Goal: Task Accomplishment & Management: Manage account settings

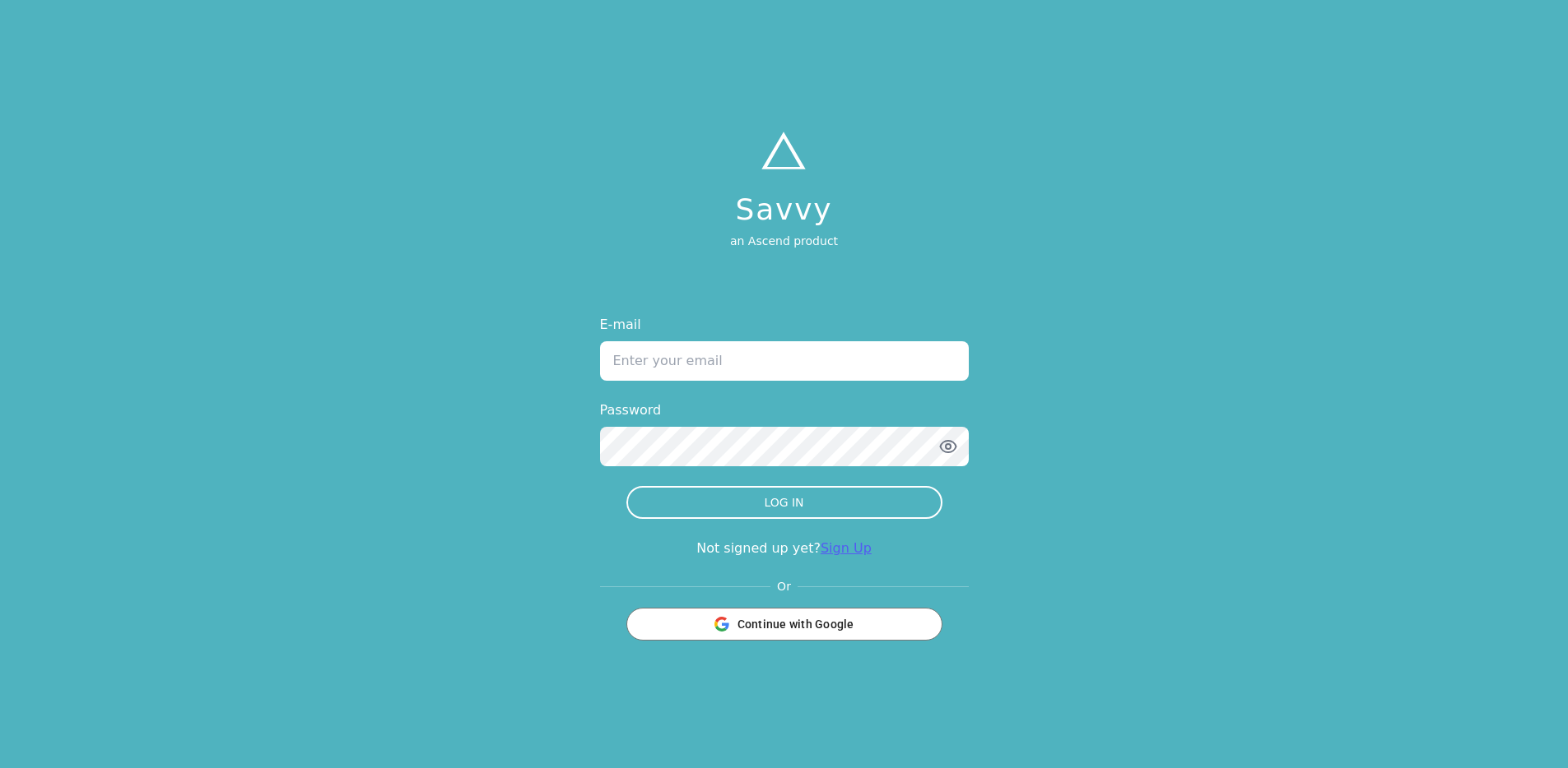
click at [828, 550] on link "Sign Up" at bounding box center [846, 548] width 51 height 16
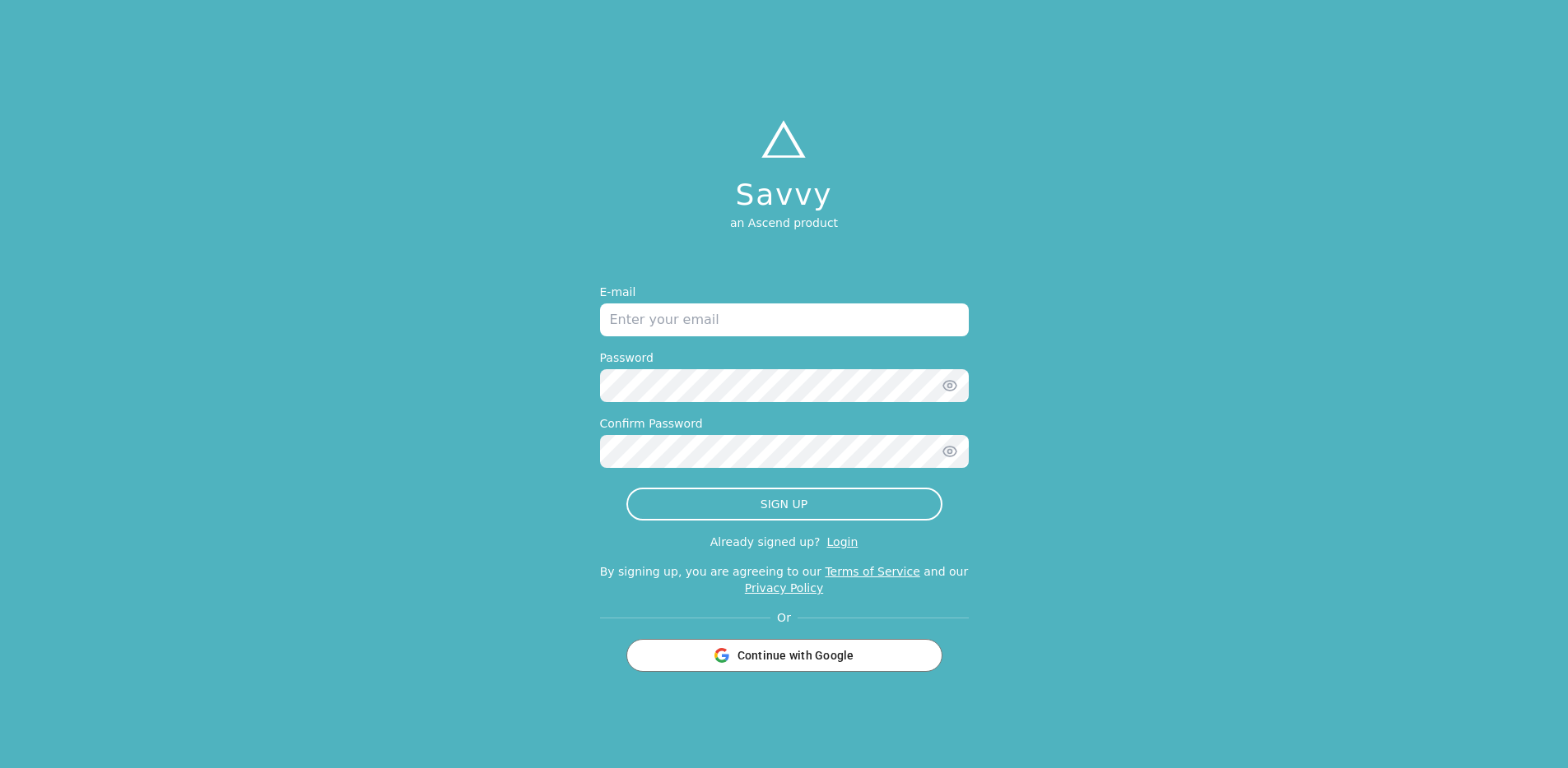
click at [704, 331] on input "email" at bounding box center [785, 320] width 369 height 33
click at [700, 323] on input "jonathan+test2sept9@tryascend.com" at bounding box center [785, 320] width 369 height 33
type input "jonathan+testprodsept9@tryascend.com"
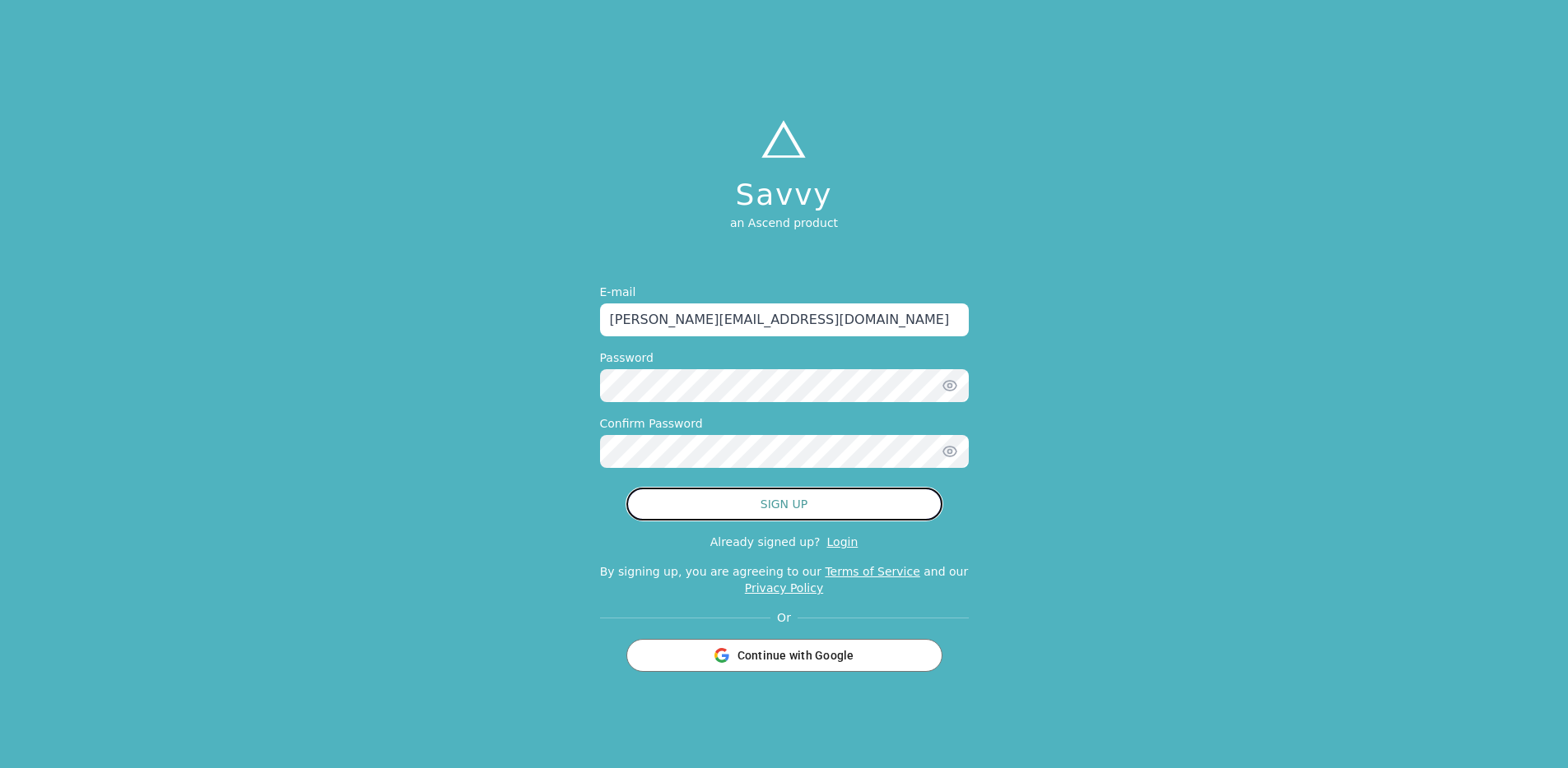
click at [707, 498] on button "SIGN UP" at bounding box center [784, 504] width 316 height 33
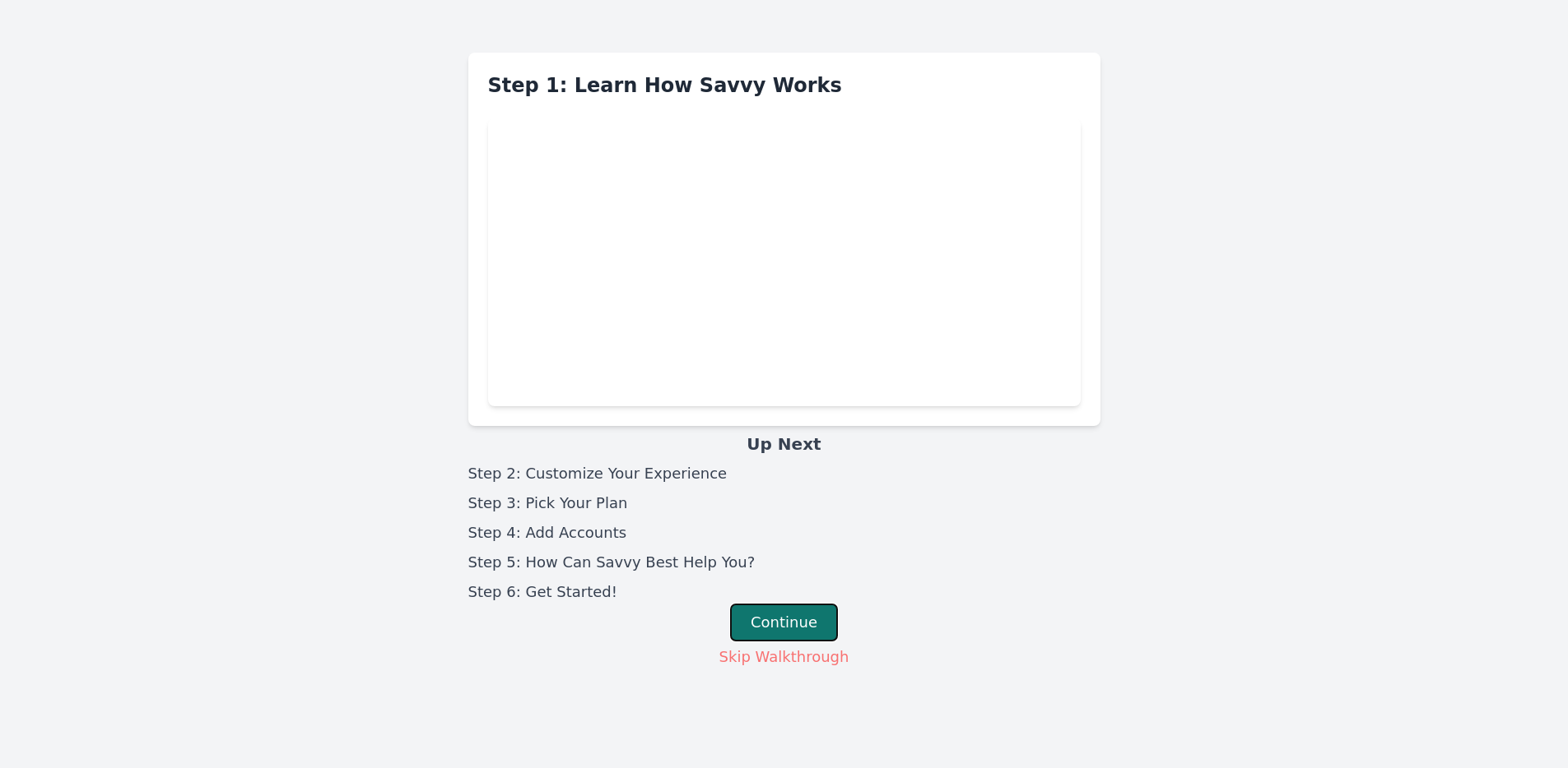
click at [795, 615] on button "Continue" at bounding box center [784, 623] width 108 height 38
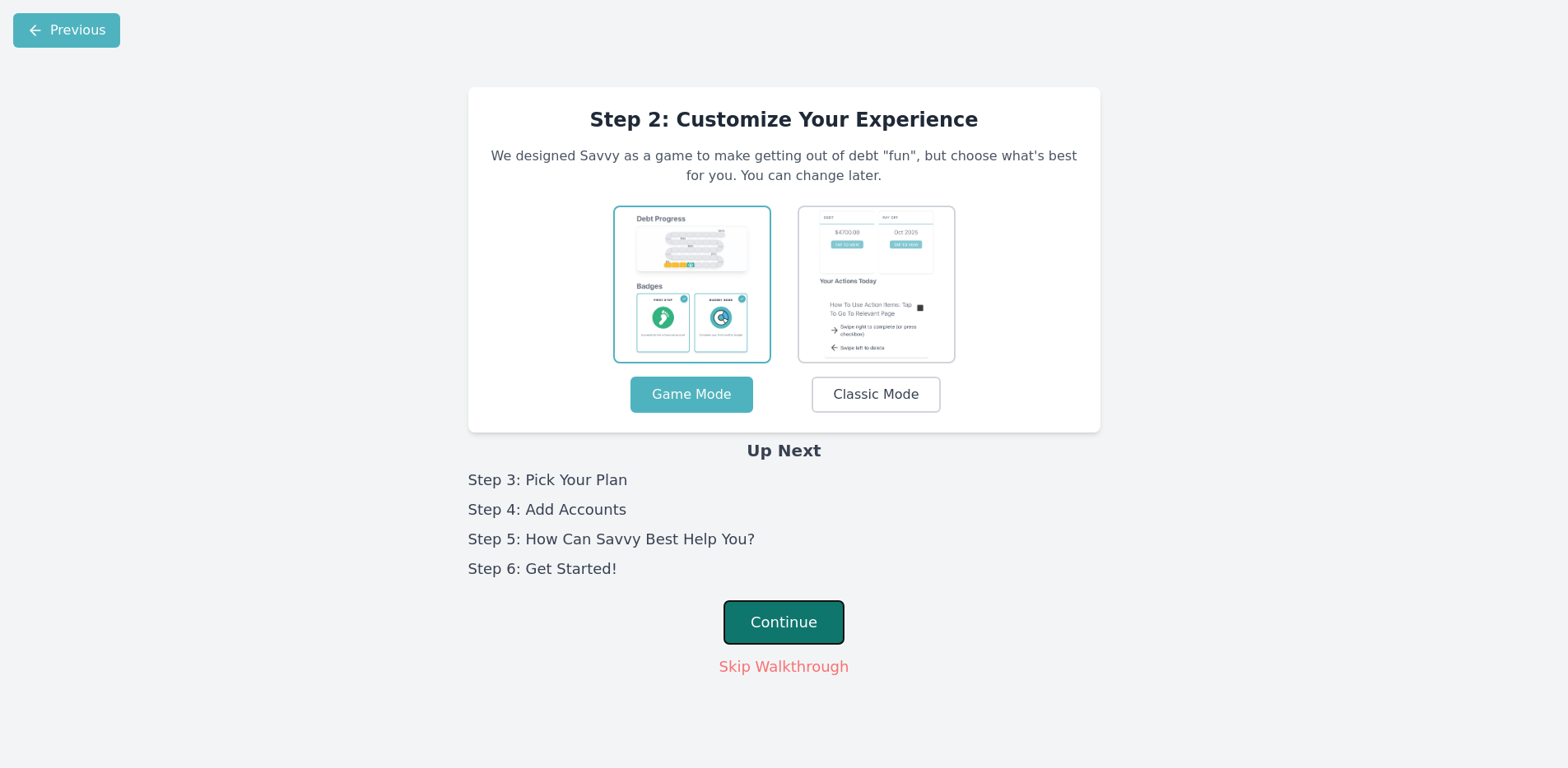
click at [778, 644] on button "Continue" at bounding box center [783, 622] width 121 height 44
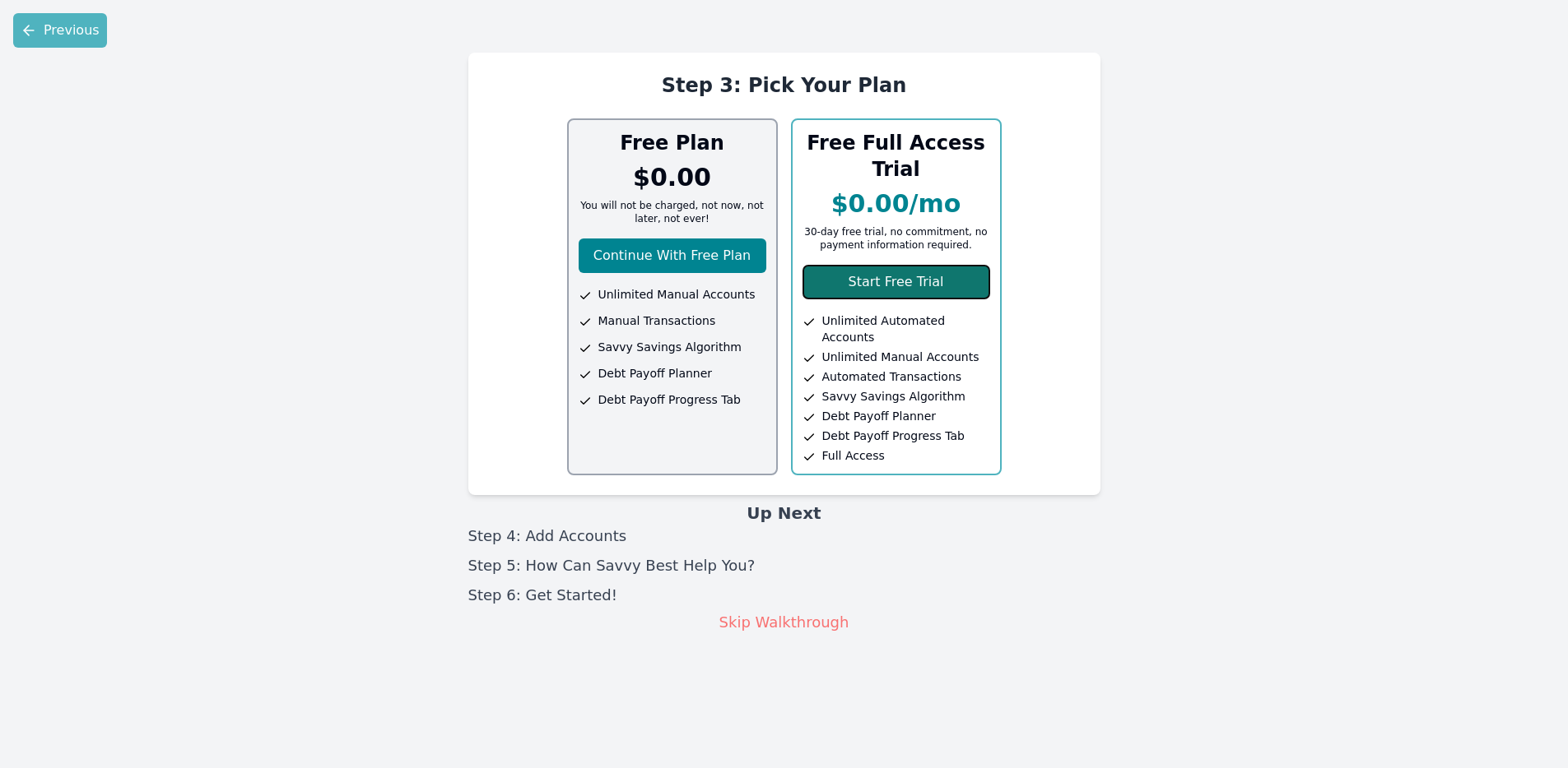
click at [954, 286] on button "Start Free Trial" at bounding box center [896, 283] width 188 height 35
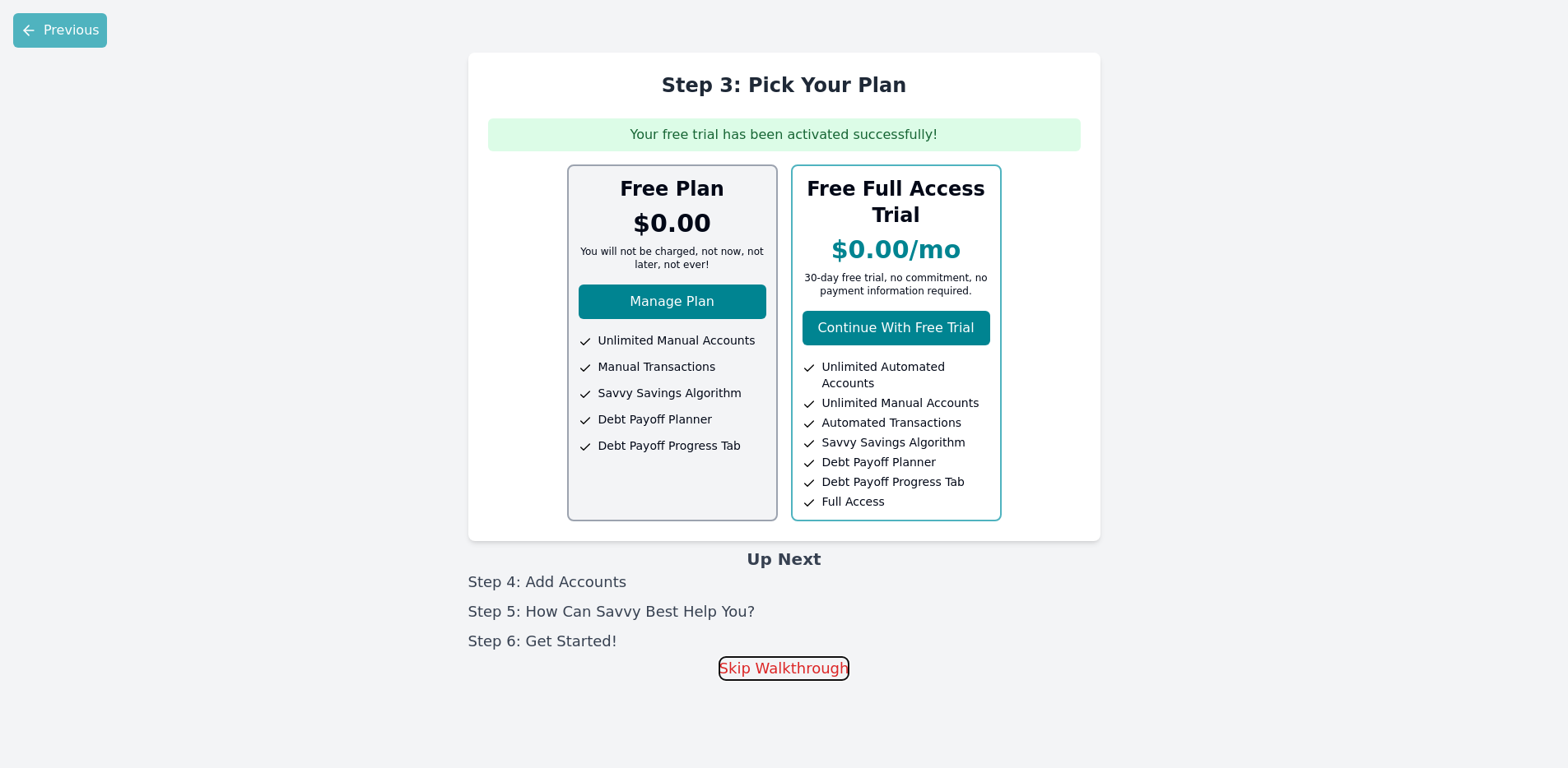
click at [829, 657] on button "Skip Walkthrough" at bounding box center [784, 669] width 131 height 24
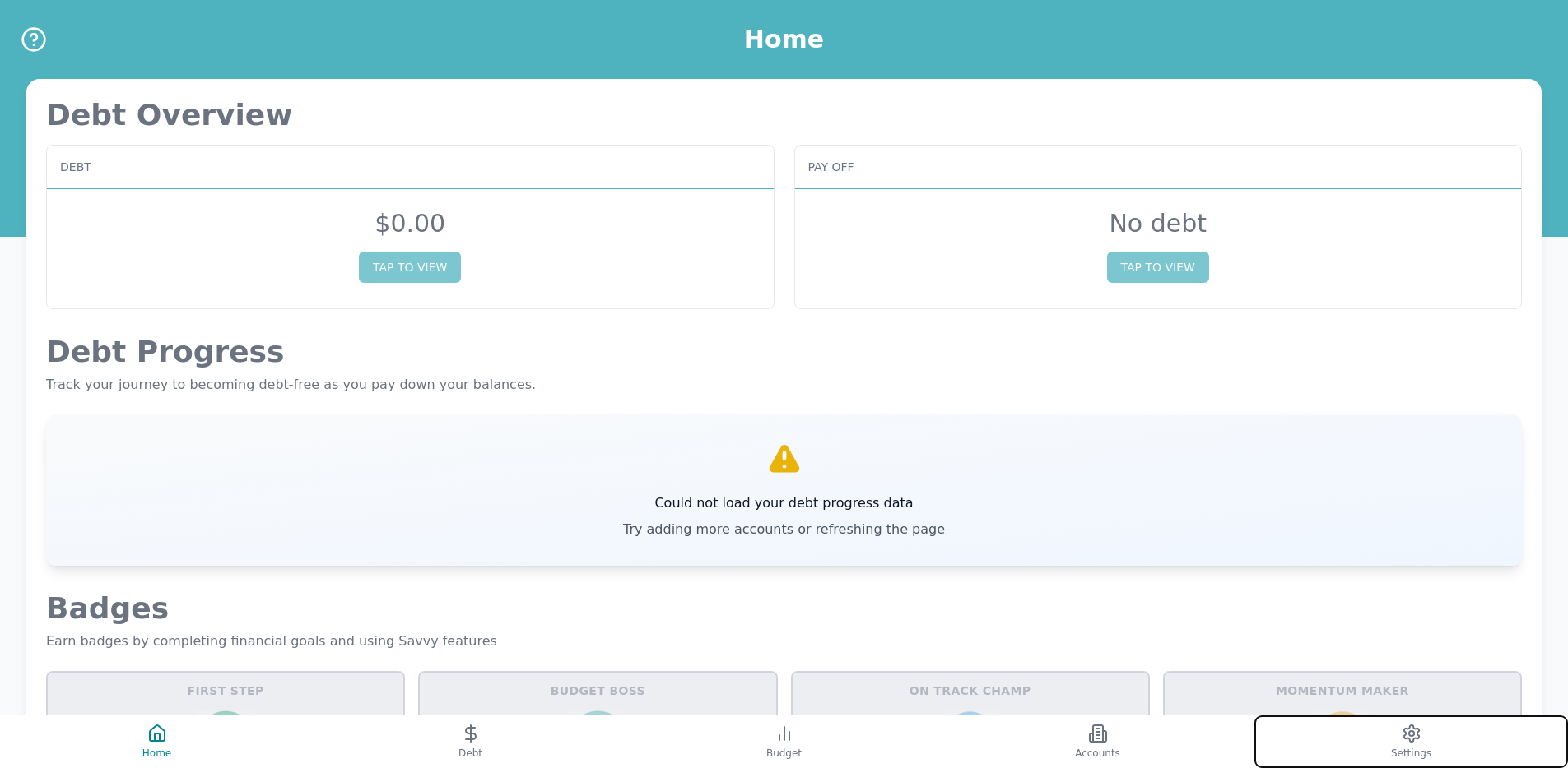
click at [1298, 741] on button "Settings" at bounding box center [1411, 742] width 313 height 53
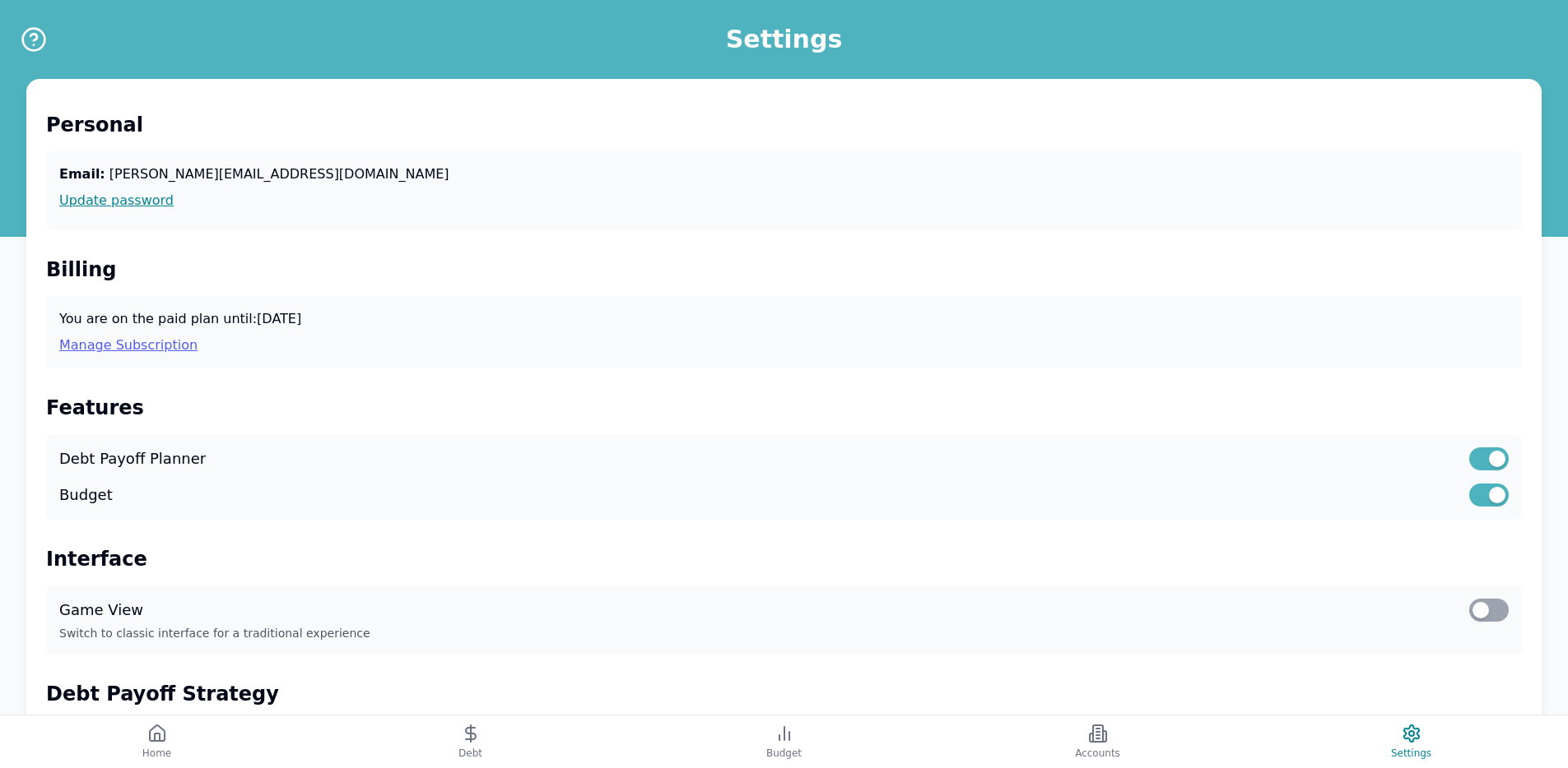
click at [139, 341] on link "Manage Subscription" at bounding box center [784, 345] width 1450 height 20
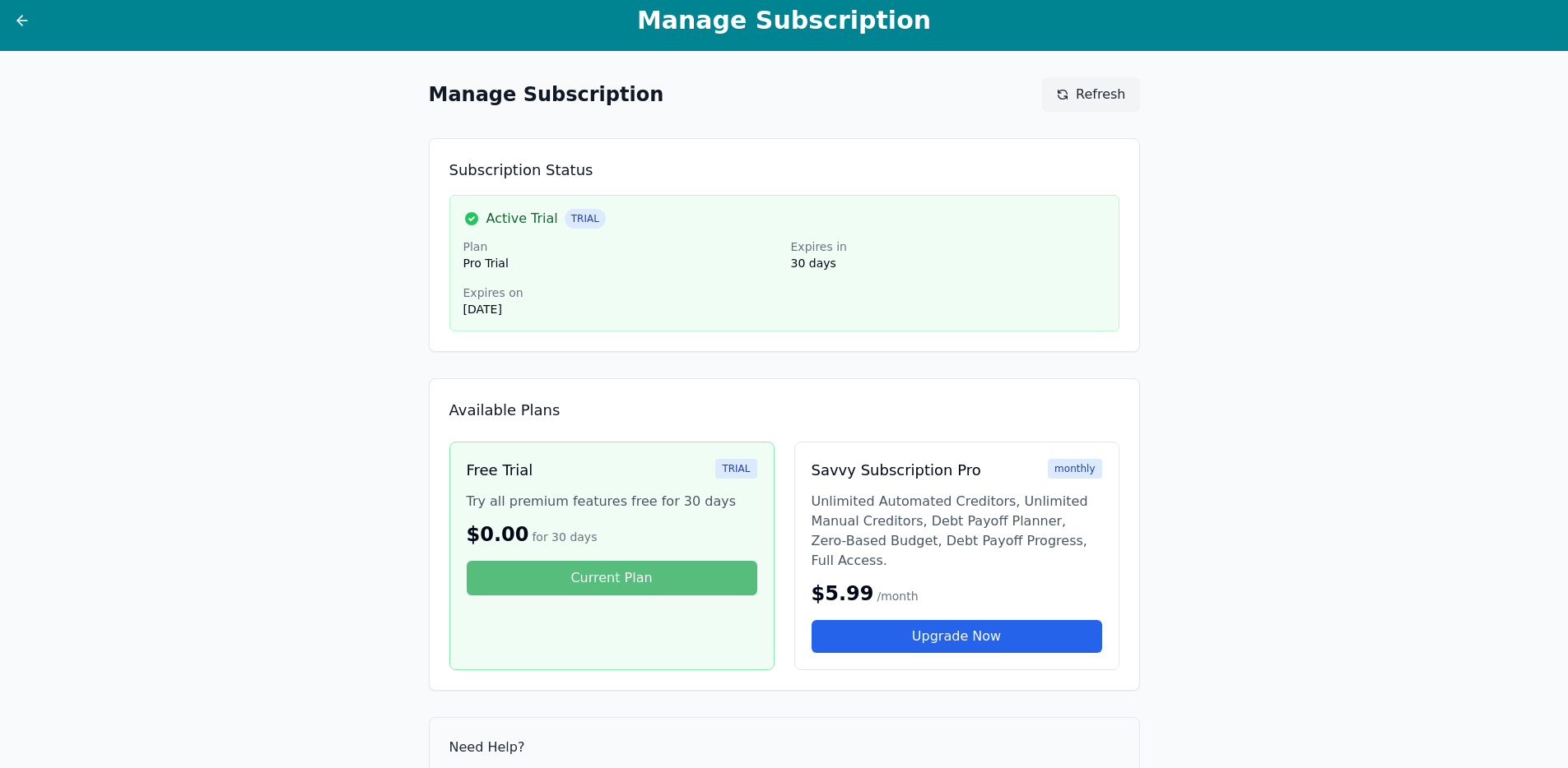
scroll to position [10, 0]
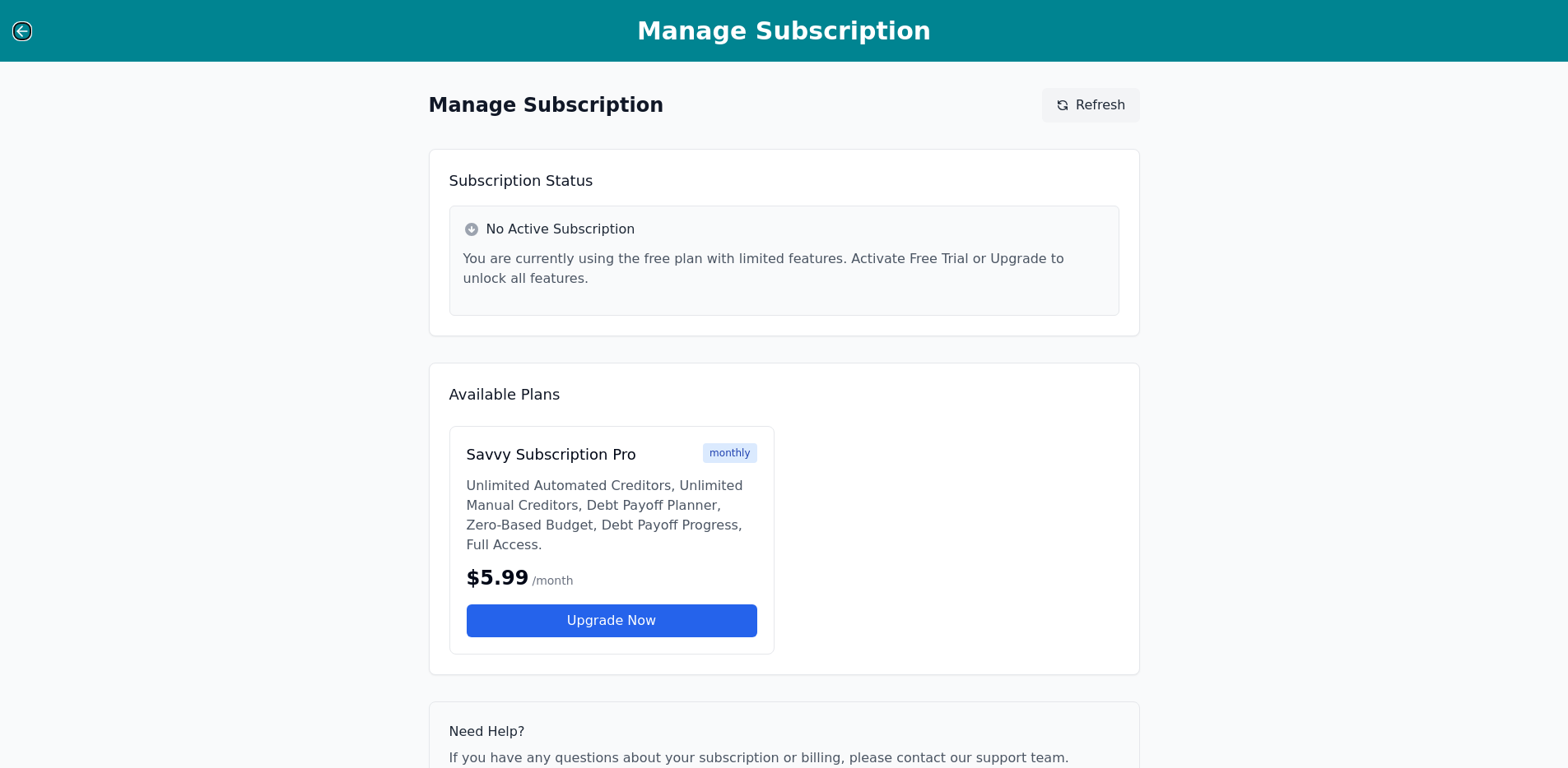
click at [22, 29] on icon at bounding box center [22, 30] width 17 height 17
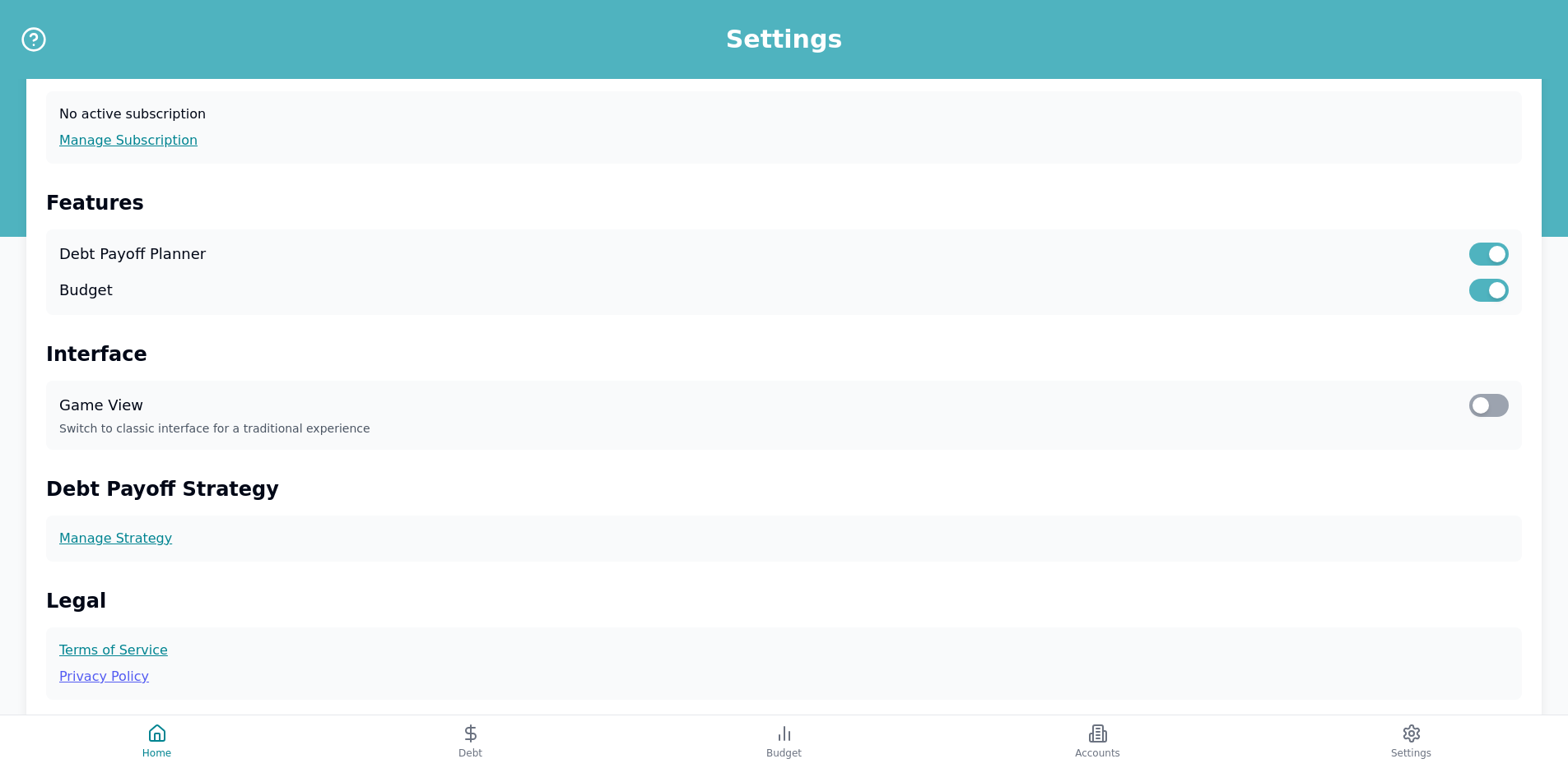
scroll to position [362, 0]
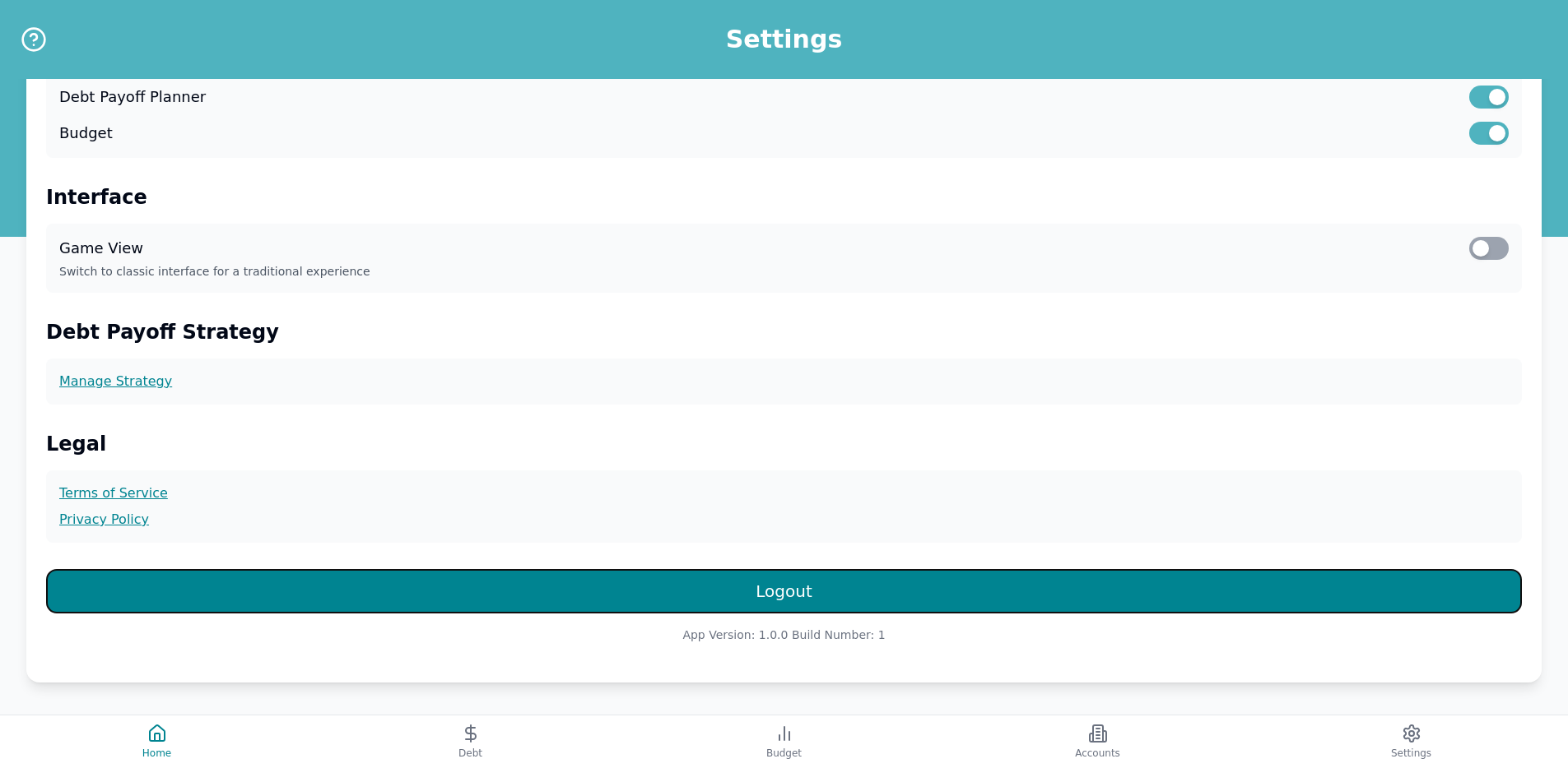
click at [909, 578] on button "Logout" at bounding box center [784, 591] width 1476 height 44
